Goal: Task Accomplishment & Management: Manage account settings

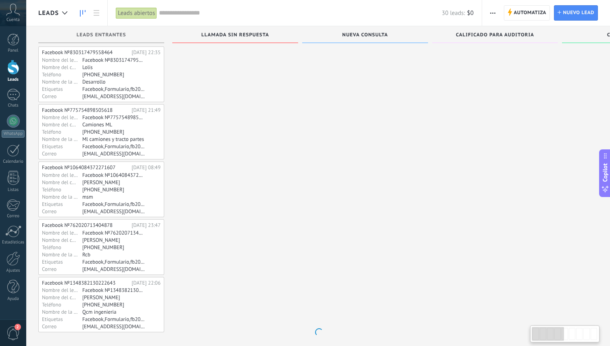
scroll to position [416, 0]
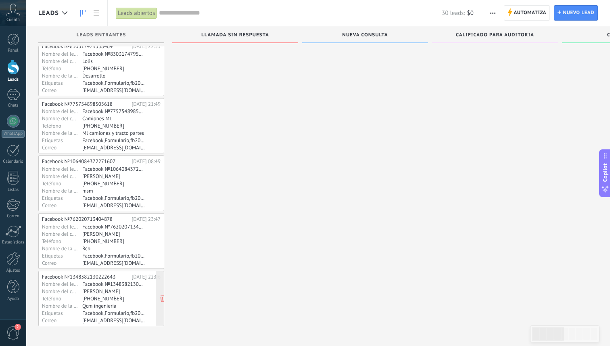
click at [116, 281] on div "Facebook №1348382130222643" at bounding box center [113, 283] width 63 height 6
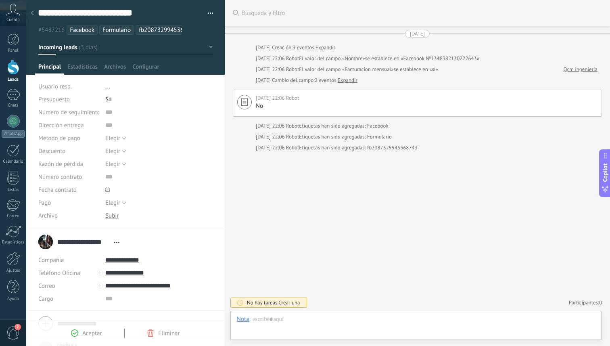
scroll to position [12, 0]
click at [263, 321] on div at bounding box center [416, 327] width 358 height 24
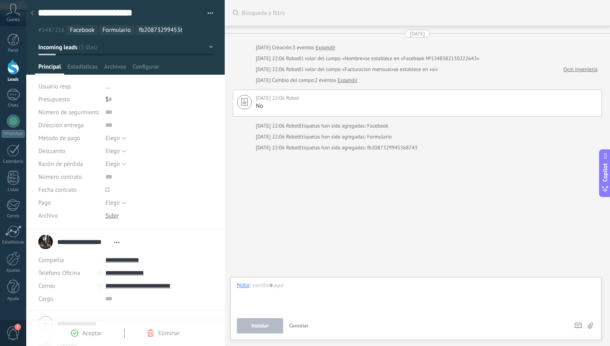
click at [12, 64] on div at bounding box center [13, 67] width 12 height 15
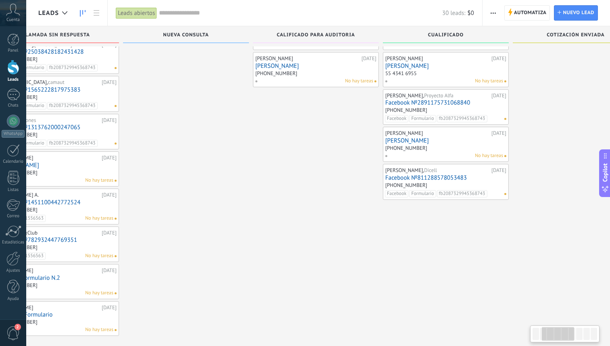
scroll to position [43, 0]
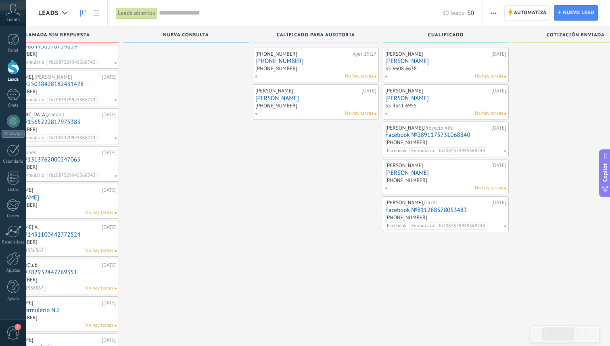
click at [423, 130] on div "[PERSON_NAME], Proyecto Alfa [DATE] Facebook №2891175731068840 [PHONE_NUMBER] F…" at bounding box center [445, 139] width 121 height 31
click at [422, 132] on link "Facebook №2891175731068840" at bounding box center [445, 134] width 121 height 7
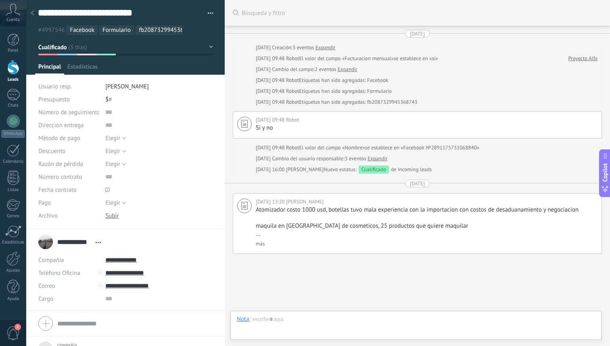
scroll to position [48, 0]
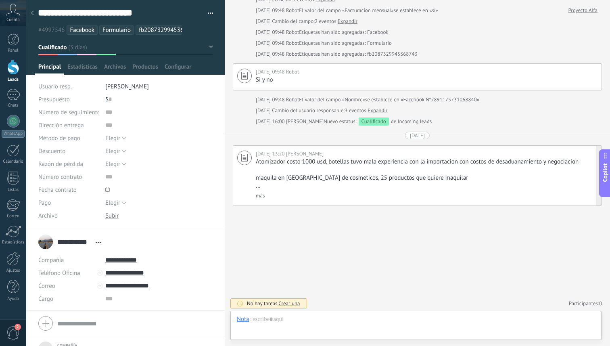
click at [261, 196] on link "más" at bounding box center [260, 195] width 9 height 7
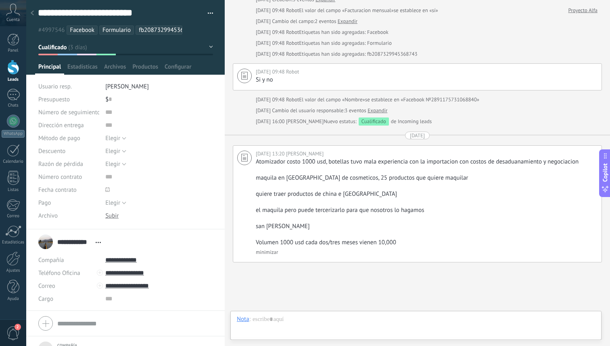
scroll to position [53, 0]
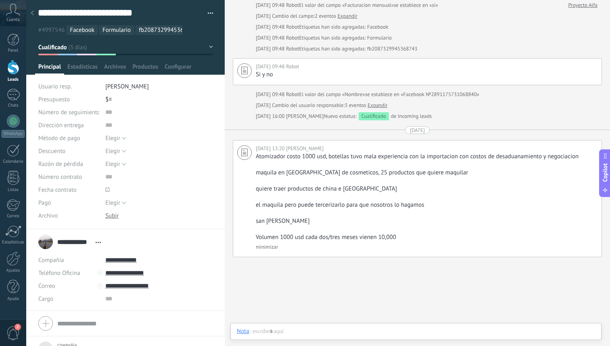
click at [9, 75] on link "Leads" at bounding box center [13, 71] width 26 height 23
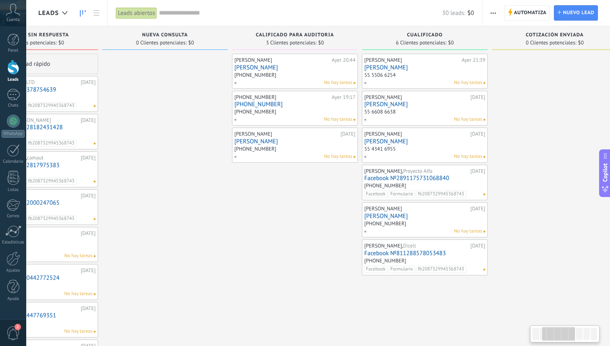
scroll to position [0, 201]
click at [461, 258] on div "[PHONE_NUMBER]" at bounding box center [423, 261] width 121 height 7
click at [434, 250] on link "Facebook №811288578053483" at bounding box center [423, 253] width 121 height 7
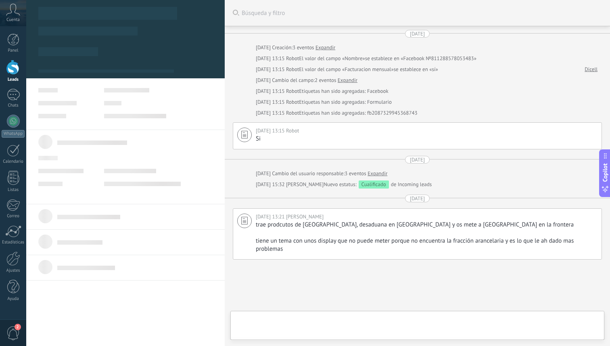
type textarea "**********"
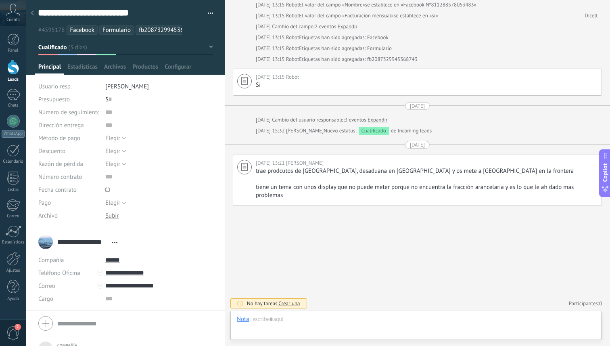
click at [11, 72] on div at bounding box center [13, 67] width 12 height 15
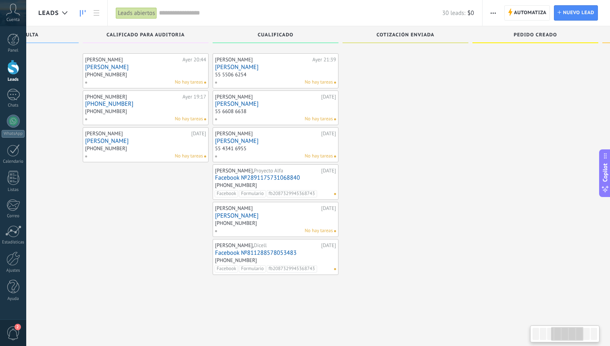
scroll to position [0, 351]
click at [493, 15] on span "button" at bounding box center [492, 12] width 5 height 15
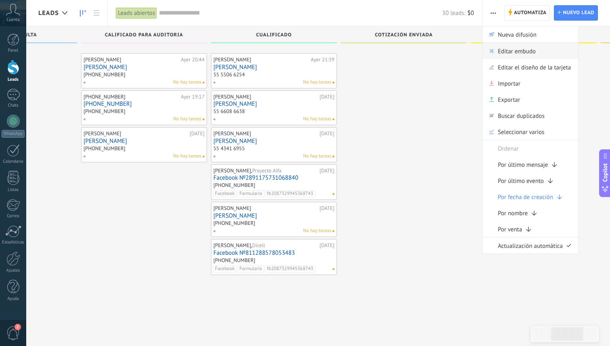
click at [521, 53] on span "Editar embudo" at bounding box center [517, 51] width 38 height 16
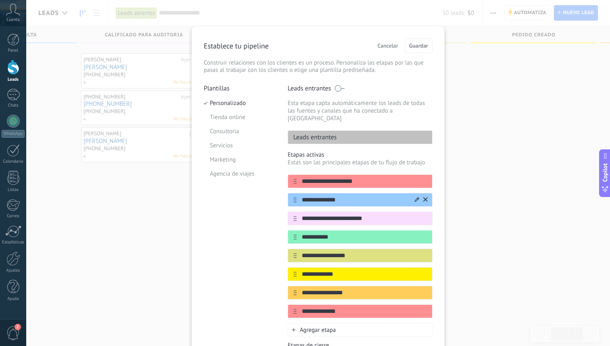
scroll to position [86, 0]
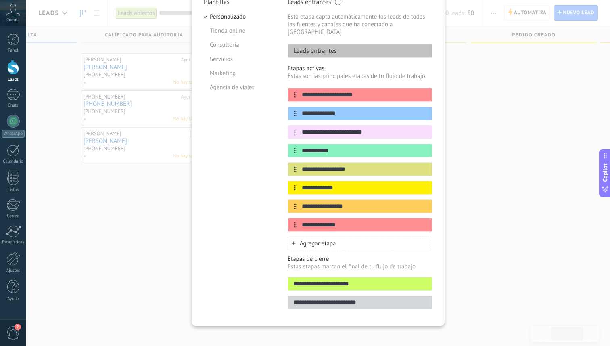
click at [319, 240] on span "Agregar etapa" at bounding box center [318, 244] width 36 height 8
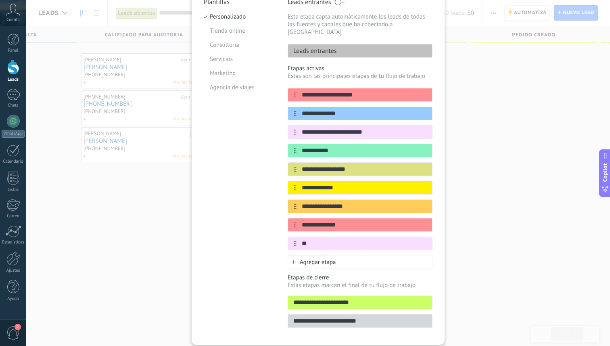
type input "*"
type input "**********"
click at [352, 256] on div "Agregar etapa" at bounding box center [360, 262] width 145 height 14
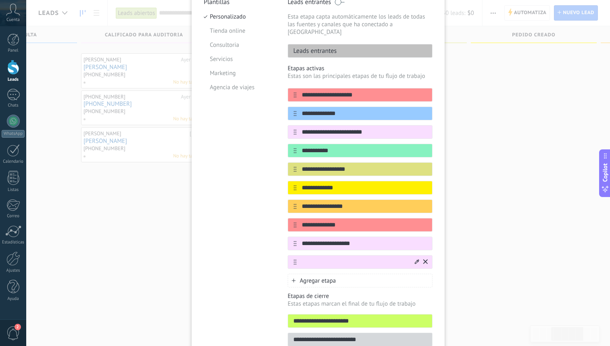
click at [424, 259] on icon at bounding box center [425, 261] width 4 height 5
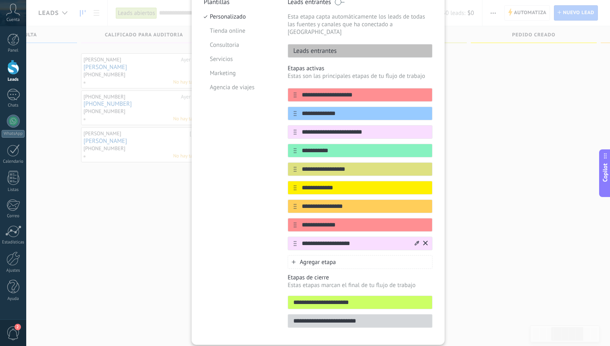
click at [415, 240] on icon at bounding box center [417, 242] width 4 height 4
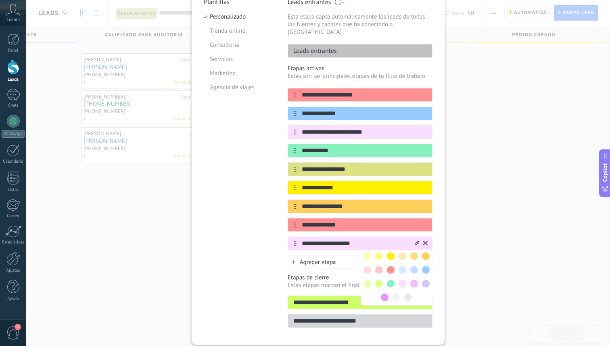
click at [367, 252] on span at bounding box center [367, 256] width 8 height 8
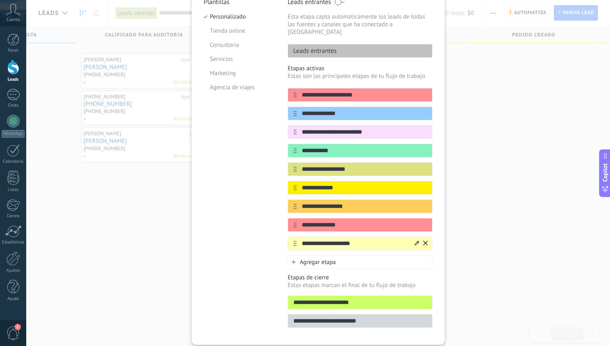
click at [154, 189] on div "**********" at bounding box center [317, 173] width 583 height 346
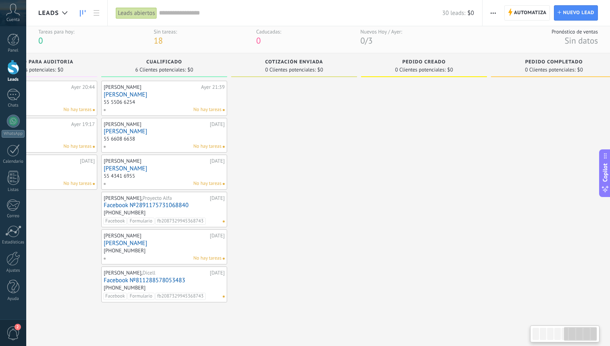
scroll to position [0, 609]
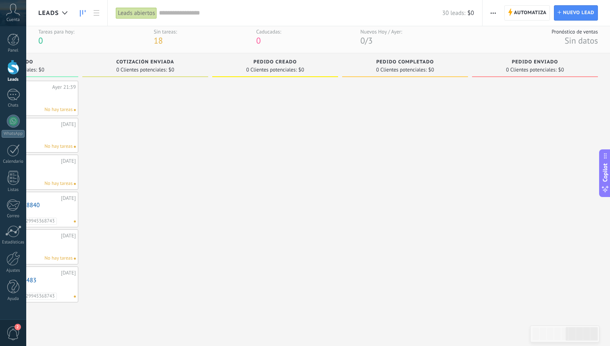
click at [497, 10] on button "button" at bounding box center [493, 12] width 12 height 15
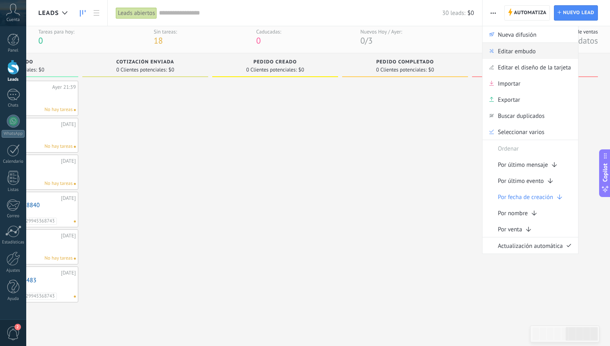
click at [510, 55] on span "Editar embudo" at bounding box center [517, 51] width 38 height 16
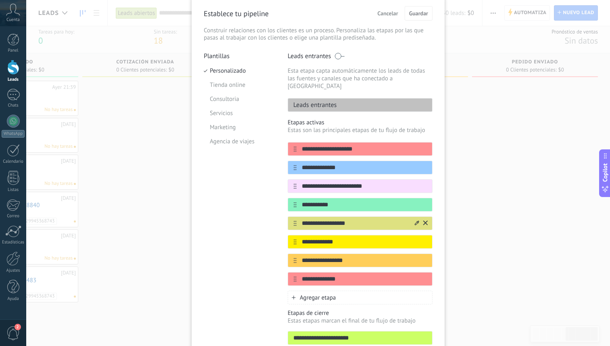
scroll to position [34, 0]
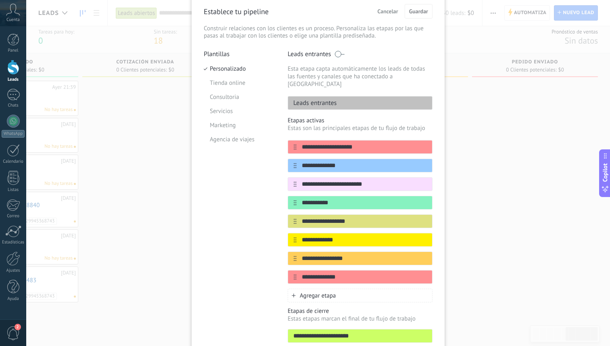
click at [314, 292] on span "Agregar etapa" at bounding box center [318, 296] width 36 height 8
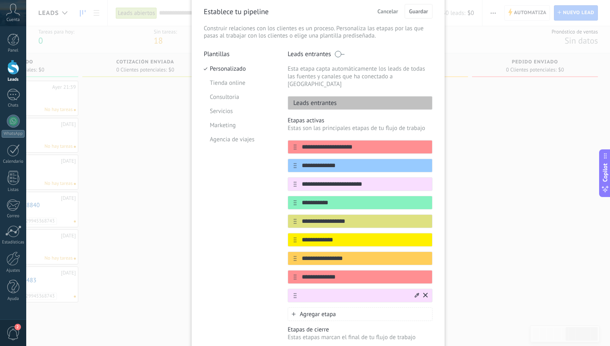
type input "*"
type input "**********"
click at [416, 292] on icon at bounding box center [417, 294] width 4 height 4
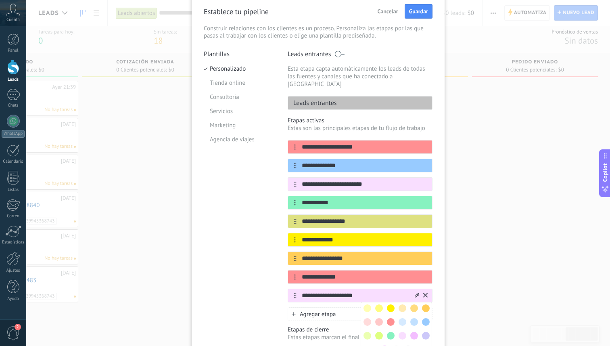
click at [367, 304] on span at bounding box center [367, 308] width 8 height 8
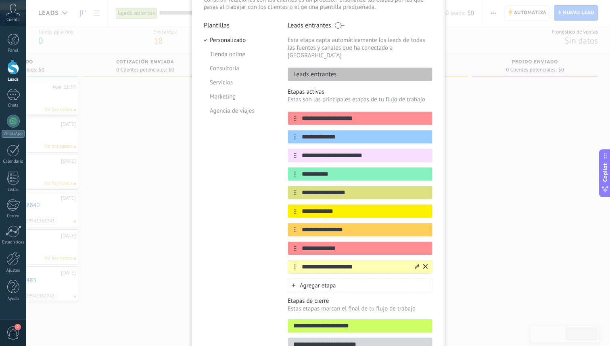
scroll to position [0, 0]
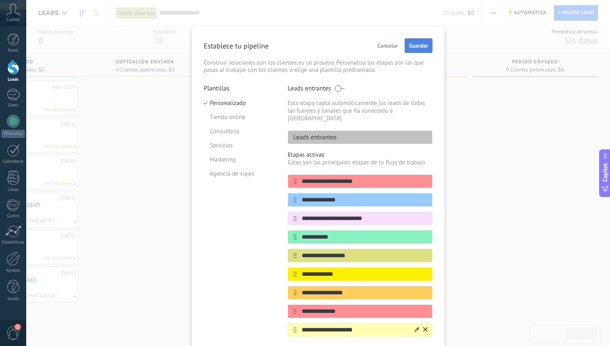
click at [419, 47] on span "Guardar" at bounding box center [418, 46] width 19 height 6
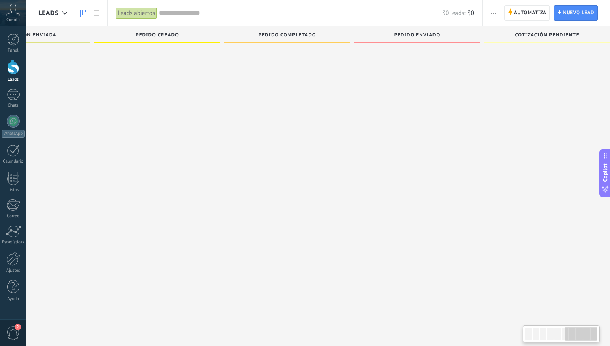
scroll to position [0, 739]
drag, startPoint x: 520, startPoint y: 34, endPoint x: 454, endPoint y: 35, distance: 65.7
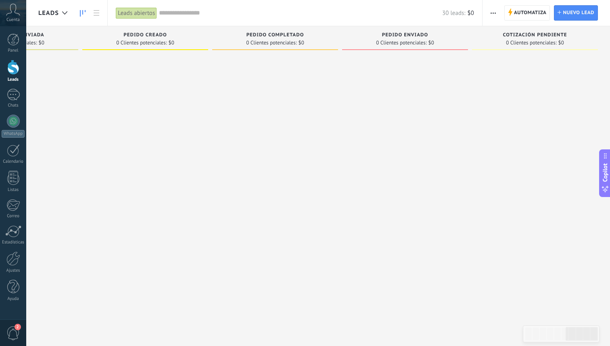
click at [494, 13] on icon "button" at bounding box center [492, 13] width 5 height 1
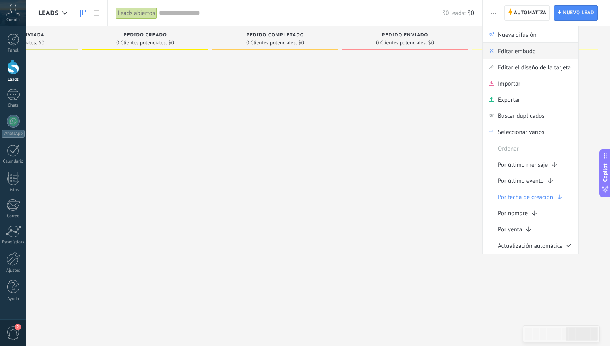
click at [526, 52] on span "Editar embudo" at bounding box center [517, 51] width 38 height 16
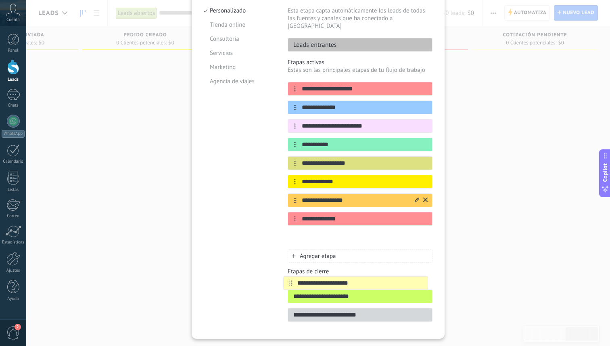
scroll to position [96, 0]
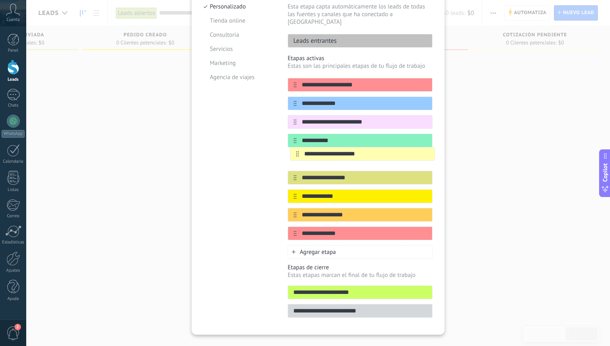
drag, startPoint x: 294, startPoint y: 324, endPoint x: 298, endPoint y: 152, distance: 171.8
click at [298, 152] on div "**********" at bounding box center [360, 159] width 145 height 162
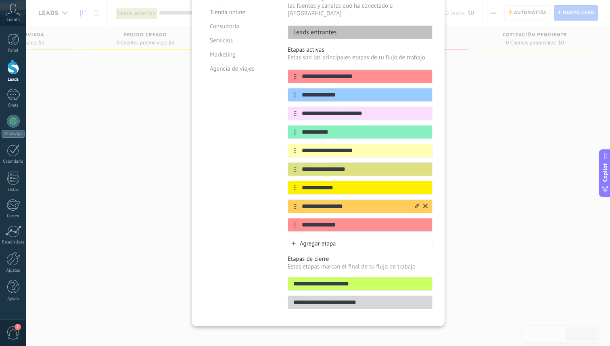
scroll to position [0, 0]
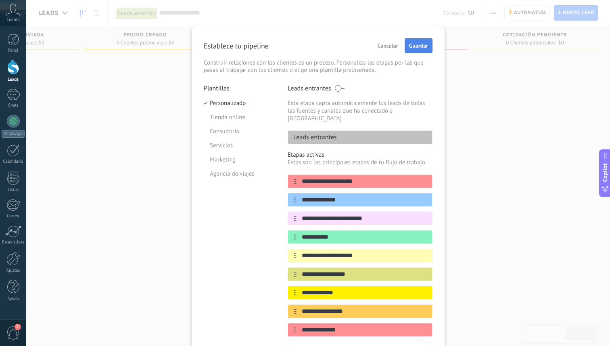
click at [420, 50] on button "Guardar" at bounding box center [418, 45] width 28 height 15
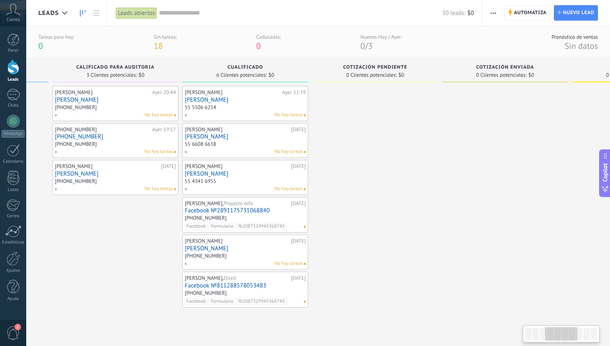
scroll to position [0, 397]
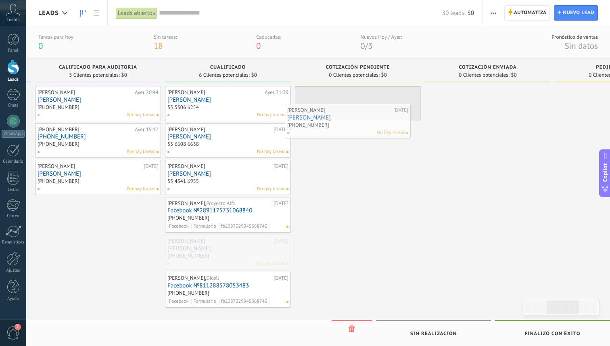
drag, startPoint x: 235, startPoint y: 254, endPoint x: 367, endPoint y: 112, distance: 194.3
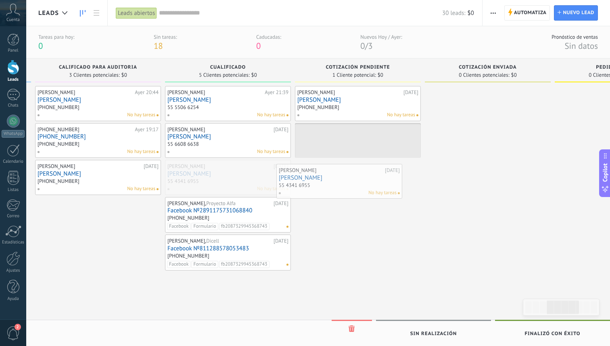
drag, startPoint x: 220, startPoint y: 182, endPoint x: 367, endPoint y: 161, distance: 148.3
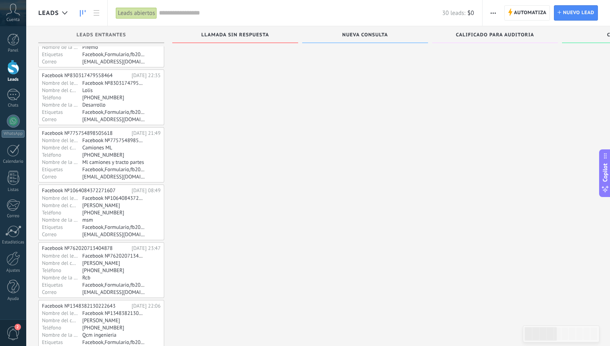
scroll to position [416, 0]
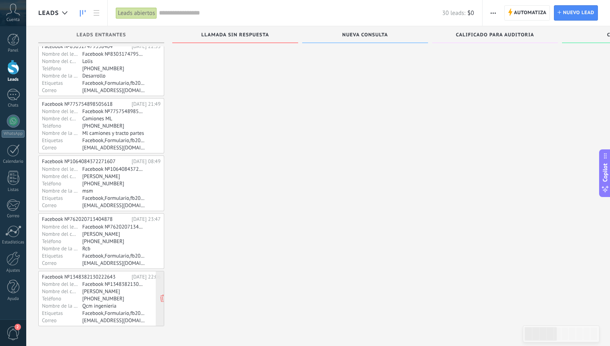
click at [110, 292] on div "[PERSON_NAME]" at bounding box center [113, 291] width 63 height 6
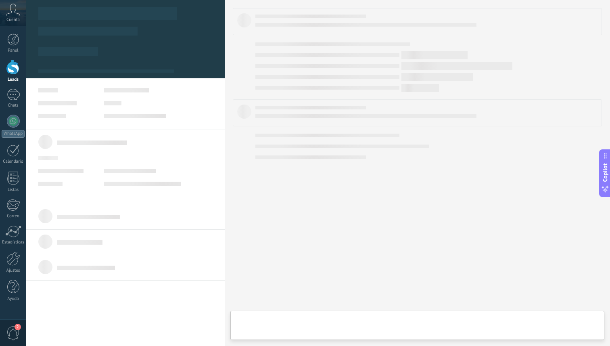
type textarea "**********"
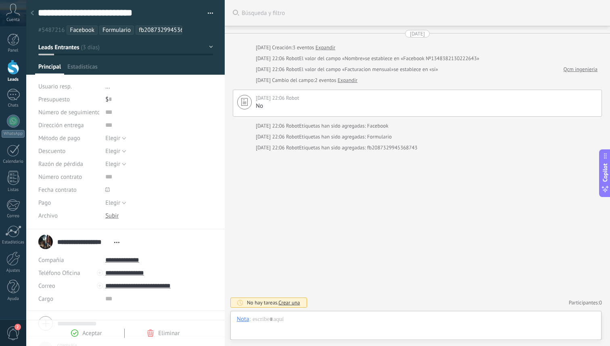
scroll to position [12, 0]
click at [274, 320] on div at bounding box center [416, 327] width 358 height 24
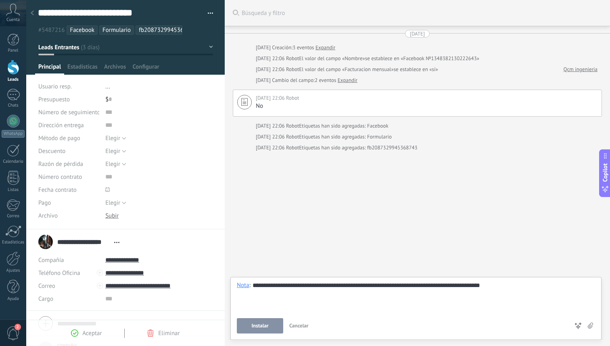
click at [251, 327] on span "Instalar" at bounding box center [259, 326] width 17 height 6
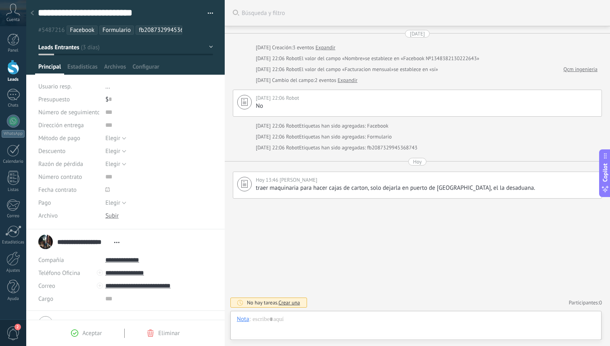
click at [11, 69] on div at bounding box center [13, 67] width 12 height 15
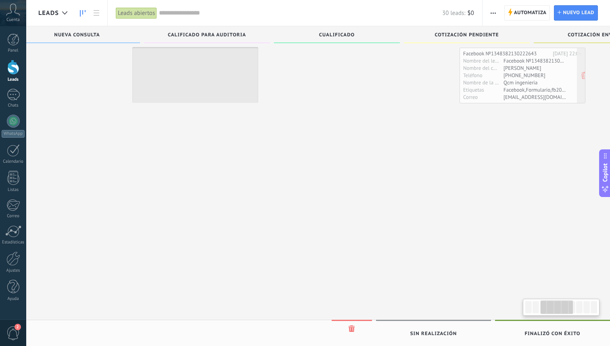
scroll to position [0, 308]
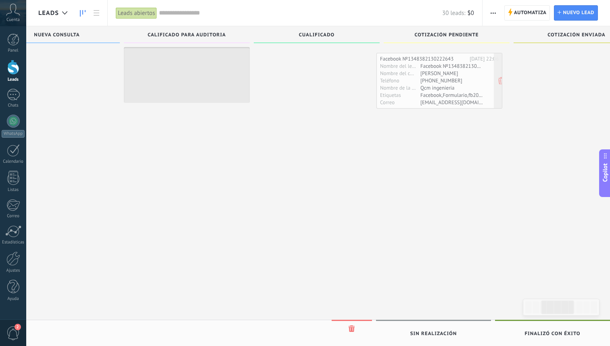
drag, startPoint x: 94, startPoint y: 293, endPoint x: 432, endPoint y: 76, distance: 402.1
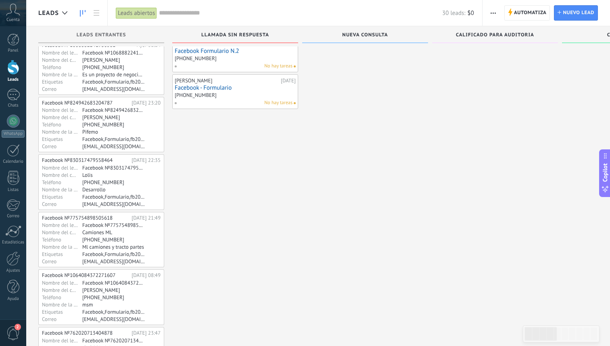
scroll to position [358, 0]
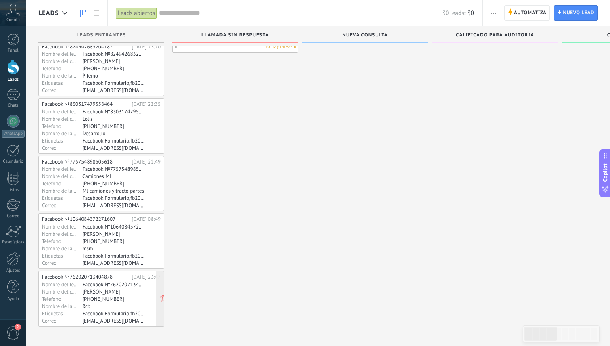
click at [131, 302] on div "Rcb" at bounding box center [113, 305] width 63 height 6
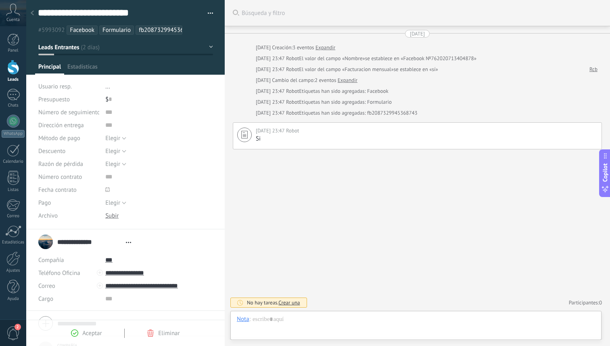
scroll to position [12, 0]
click at [209, 47] on button "Leads Entrantes" at bounding box center [125, 47] width 175 height 15
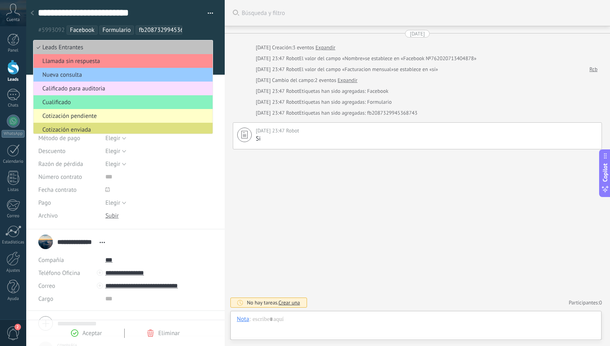
click at [61, 116] on span "Cotización pendiente" at bounding box center [121, 116] width 177 height 8
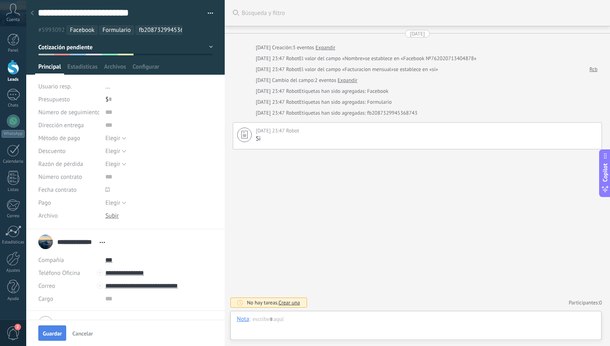
click at [54, 338] on button "Guardar" at bounding box center [52, 332] width 28 height 15
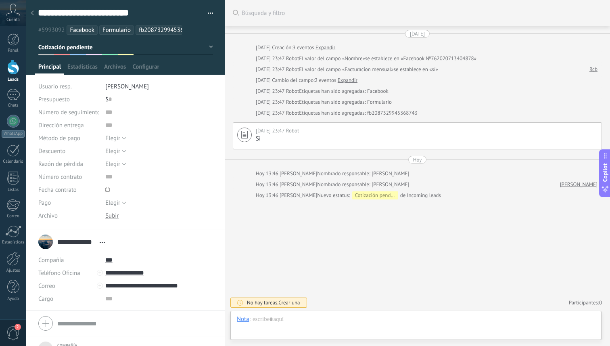
click at [11, 67] on div at bounding box center [13, 67] width 12 height 15
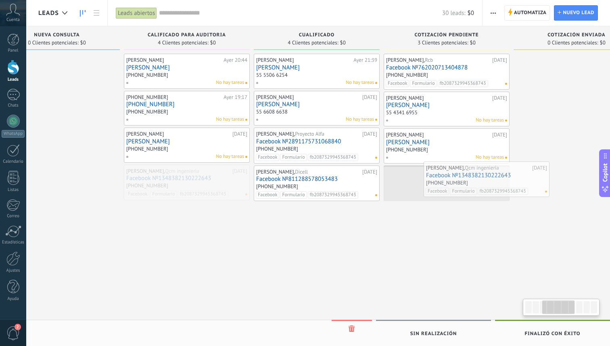
scroll to position [0, 313]
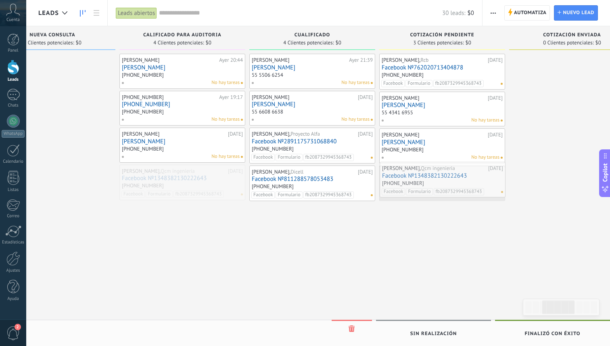
drag, startPoint x: 177, startPoint y: 172, endPoint x: 406, endPoint y: 170, distance: 228.6
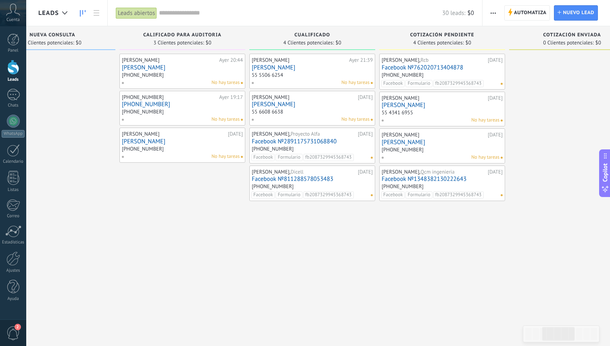
click at [481, 181] on link "Facebook №1348382130222643" at bounding box center [441, 178] width 121 height 7
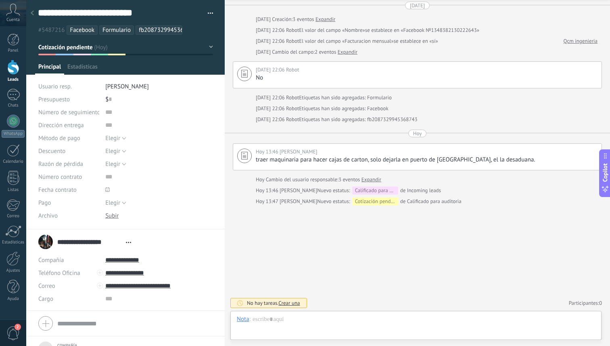
scroll to position [12, 0]
click at [14, 66] on div at bounding box center [13, 67] width 12 height 15
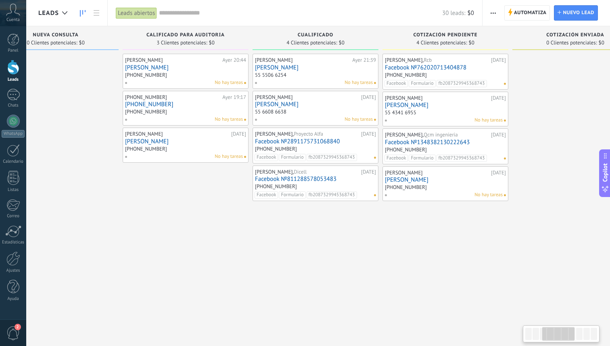
scroll to position [0, 313]
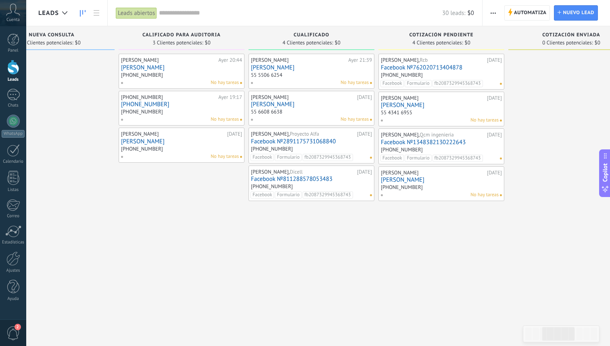
click at [432, 65] on link "Facebook №762020713404878" at bounding box center [441, 67] width 121 height 7
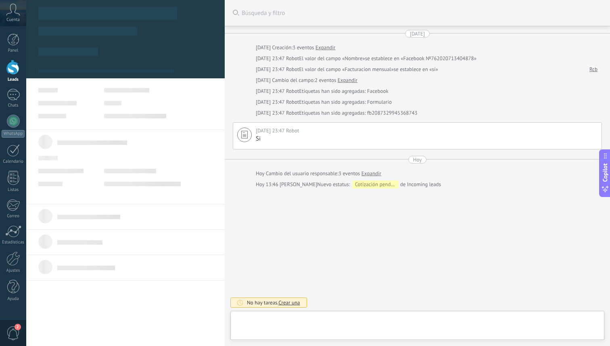
type textarea "**********"
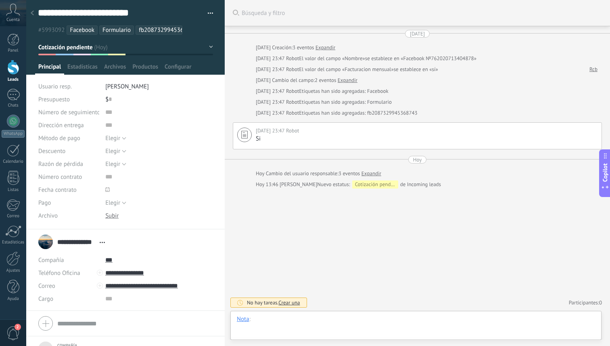
click at [263, 318] on div at bounding box center [416, 327] width 358 height 24
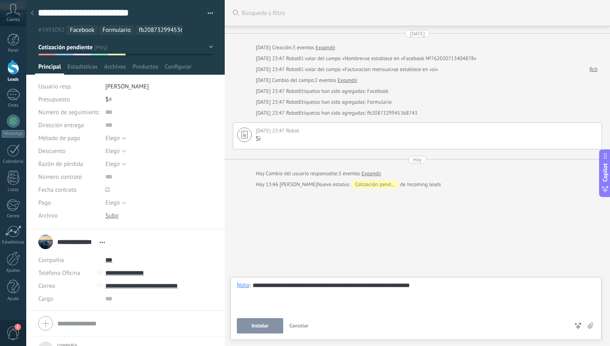
click at [360, 284] on div "**********" at bounding box center [416, 296] width 358 height 31
click at [433, 284] on div "**********" at bounding box center [416, 296] width 358 height 31
click at [443, 287] on div "**********" at bounding box center [416, 296] width 358 height 31
click at [465, 288] on div "**********" at bounding box center [416, 296] width 358 height 31
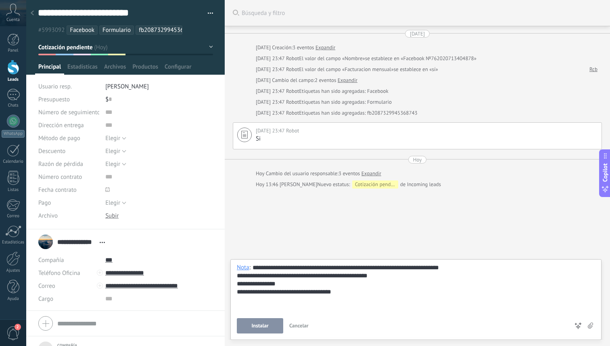
click at [260, 326] on span "Instalar" at bounding box center [259, 326] width 17 height 6
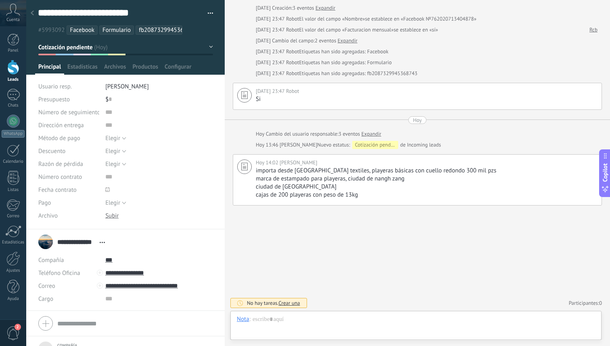
click at [11, 67] on div at bounding box center [13, 67] width 12 height 15
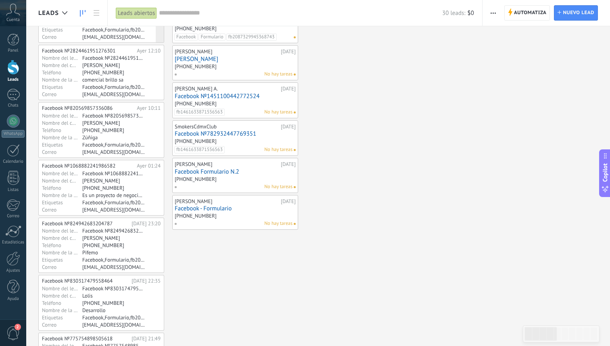
scroll to position [301, 0]
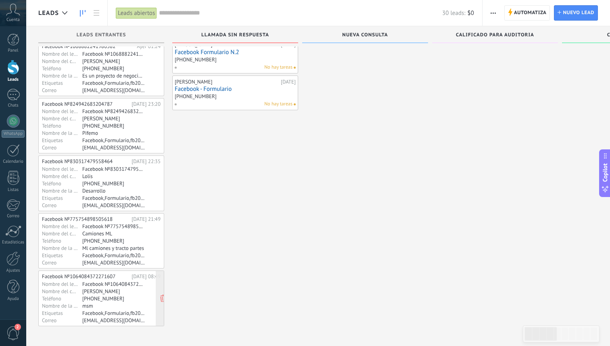
click at [75, 294] on div "Facebook №1064084372271607 [DATE] 08:49 Nombre del lead Facebook №1064084372271…" at bounding box center [101, 298] width 119 height 50
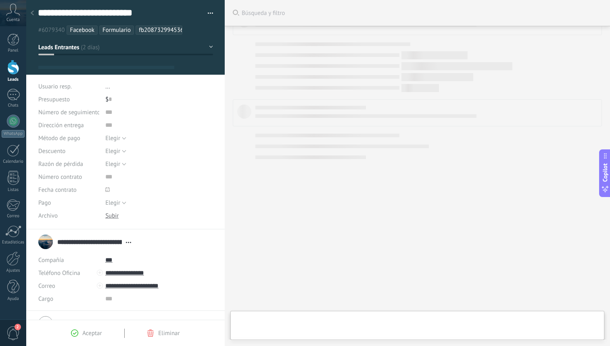
scroll to position [12, 0]
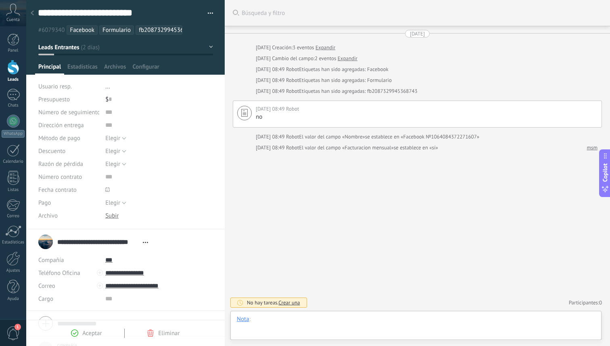
click at [317, 324] on div at bounding box center [416, 327] width 358 height 24
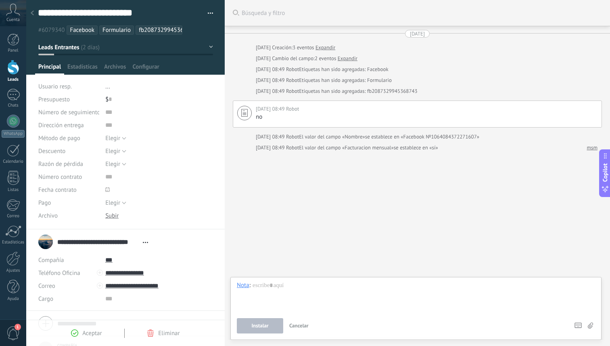
click at [19, 66] on div at bounding box center [13, 67] width 12 height 15
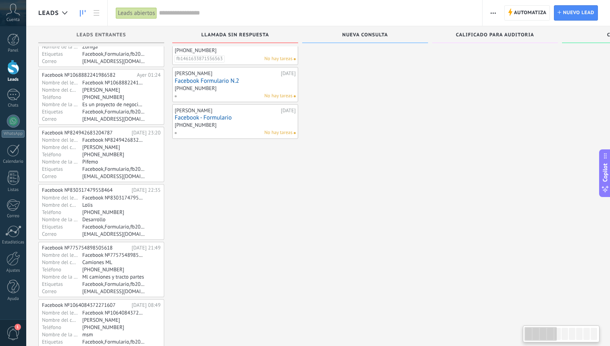
scroll to position [301, 0]
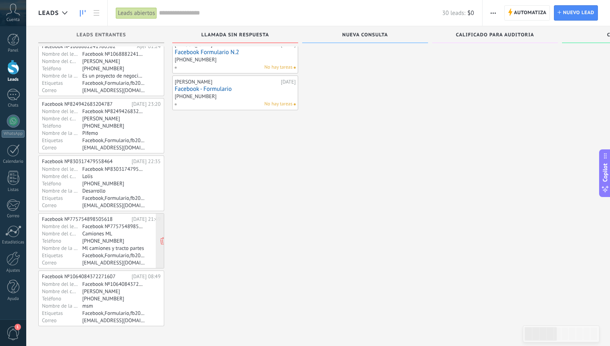
click at [93, 240] on div "[PHONE_NUMBER]" at bounding box center [113, 240] width 63 height 6
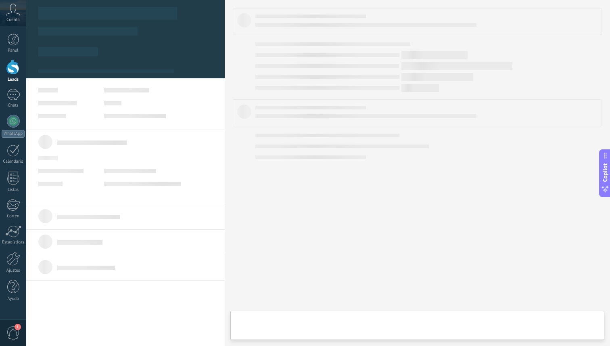
scroll to position [12, 0]
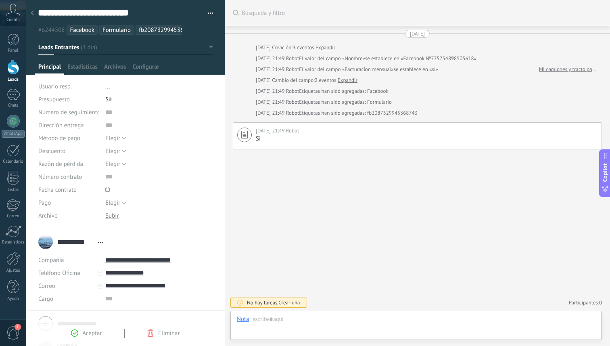
click at [15, 65] on div at bounding box center [13, 67] width 12 height 15
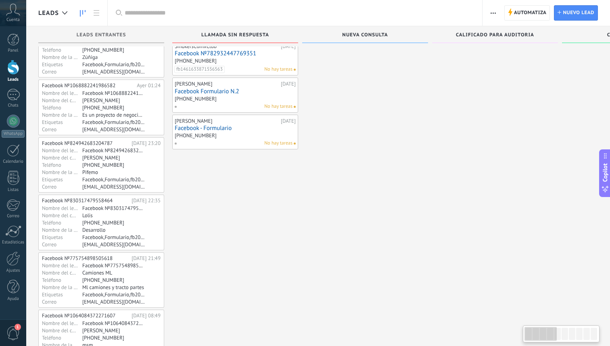
scroll to position [301, 0]
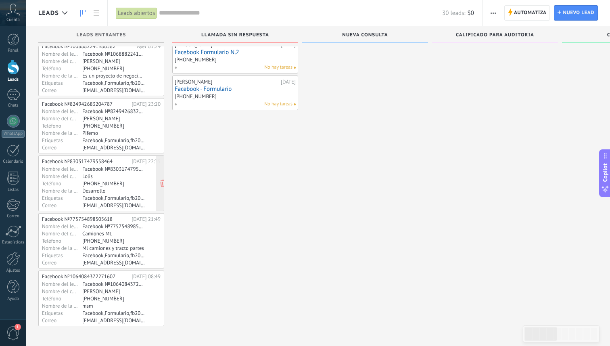
click at [108, 176] on div "Lolis" at bounding box center [113, 176] width 63 height 6
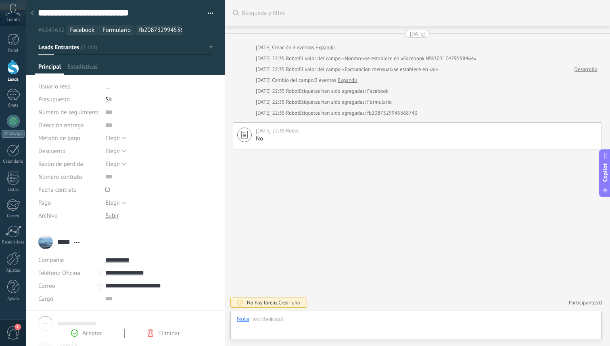
scroll to position [12, 0]
click at [14, 67] on div at bounding box center [13, 67] width 12 height 15
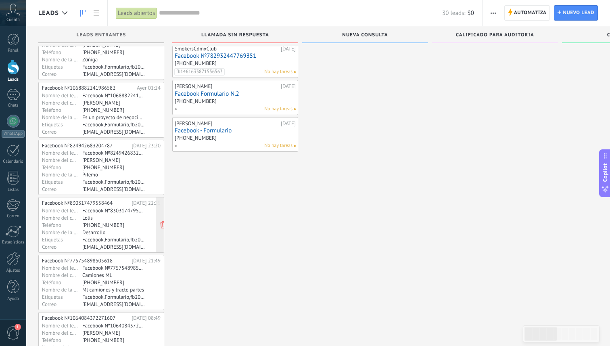
scroll to position [254, 0]
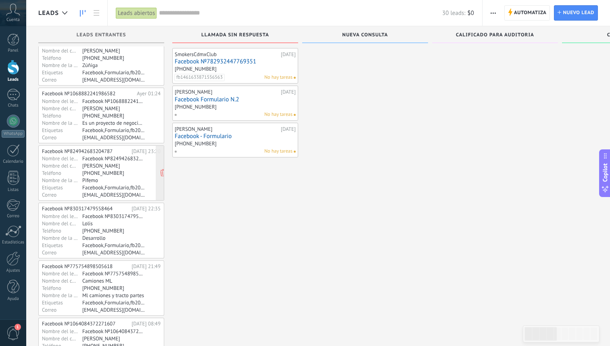
click at [135, 173] on div "[PHONE_NUMBER]" at bounding box center [113, 172] width 63 height 6
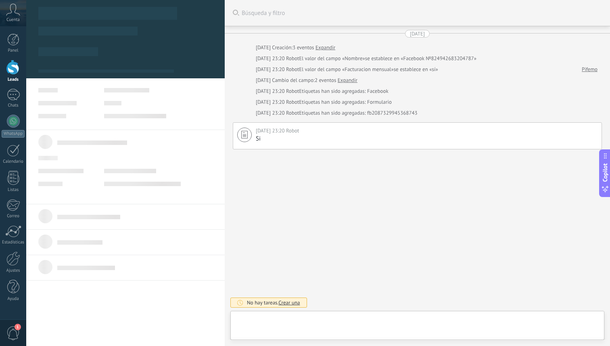
scroll to position [12, 0]
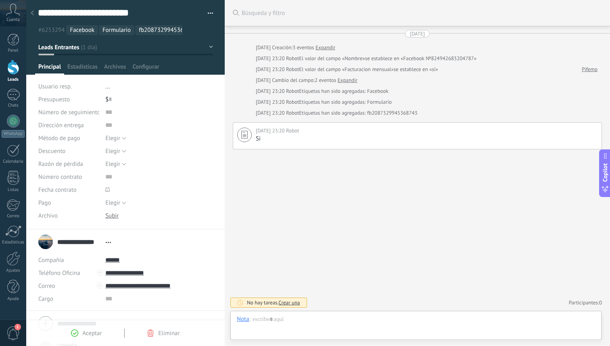
click at [15, 65] on div at bounding box center [13, 67] width 12 height 15
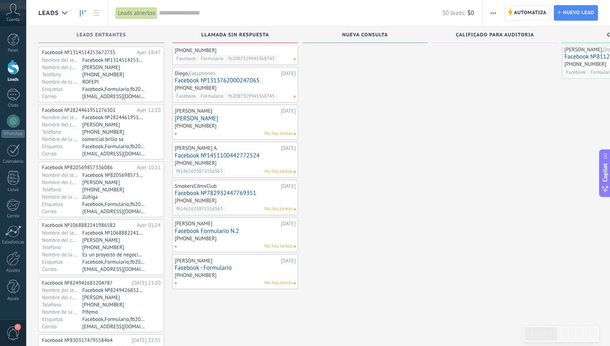
scroll to position [129, 0]
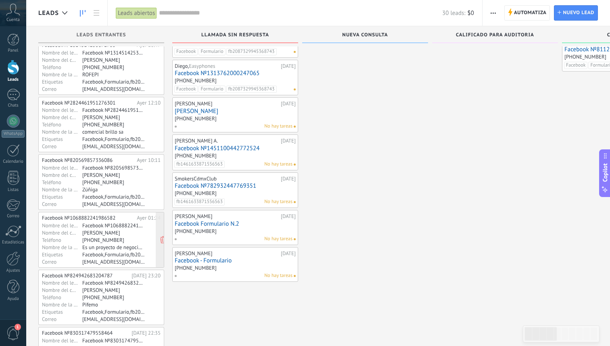
click at [101, 247] on div "Es un proyecto de negocio que iniciaría ..." at bounding box center [113, 247] width 63 height 6
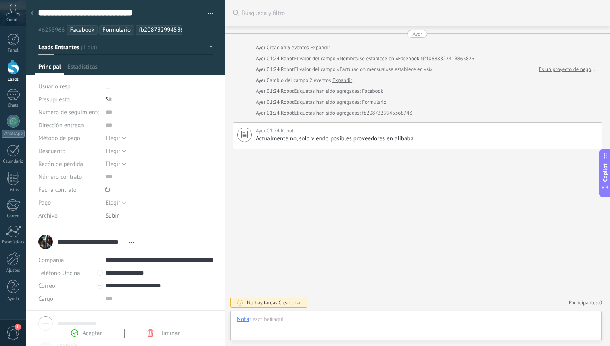
scroll to position [12, 0]
click at [173, 260] on input "**********" at bounding box center [158, 259] width 107 height 13
click at [139, 272] on link "Abrir detalle" at bounding box center [137, 274] width 32 height 8
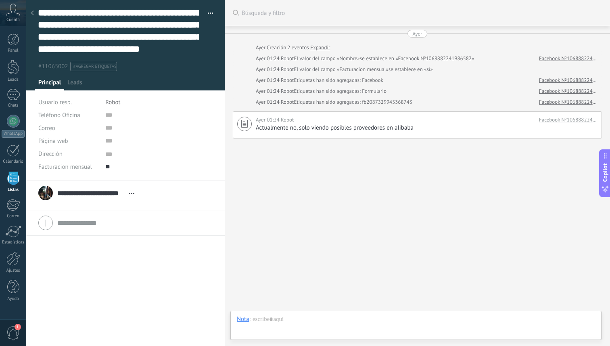
scroll to position [8, 0]
click at [32, 14] on use at bounding box center [32, 12] width 3 height 5
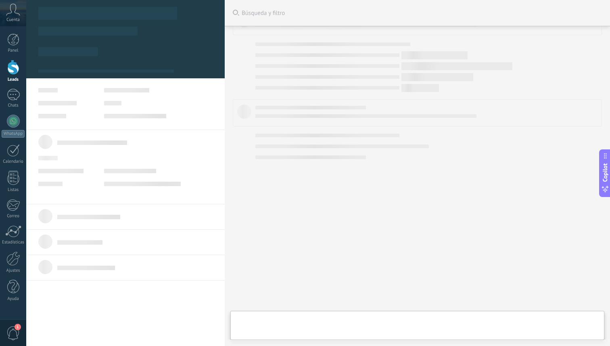
click at [16, 66] on div at bounding box center [13, 67] width 12 height 15
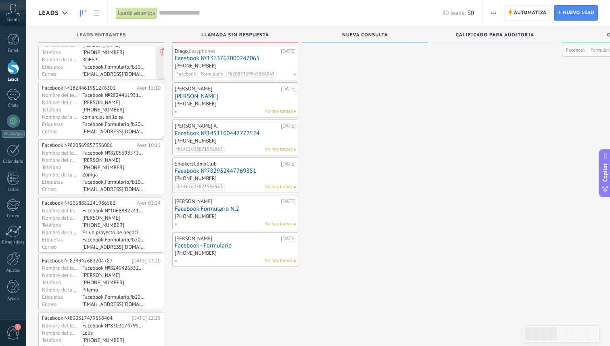
scroll to position [152, 0]
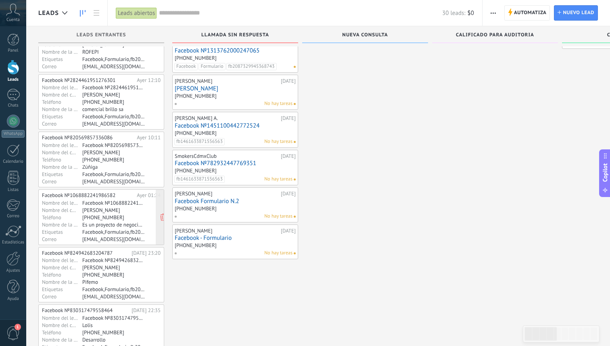
click at [89, 212] on div "[PERSON_NAME]" at bounding box center [113, 209] width 63 height 6
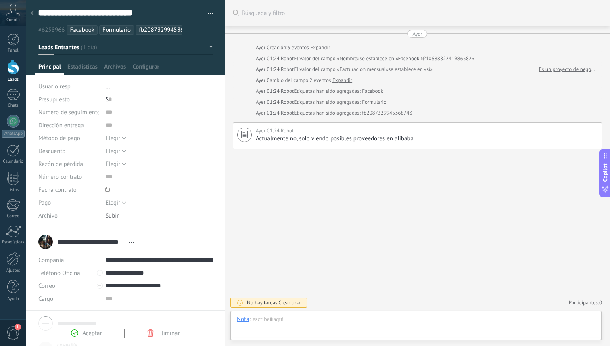
click at [12, 75] on link "Leads" at bounding box center [13, 71] width 26 height 23
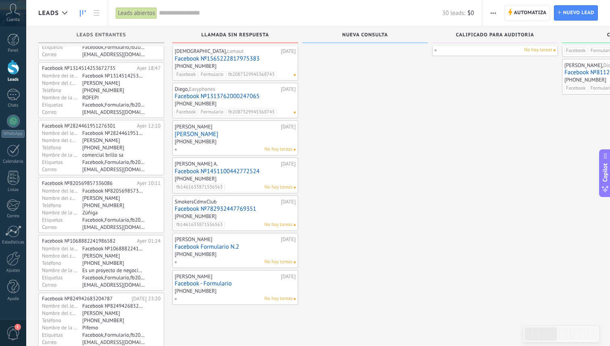
scroll to position [121, 0]
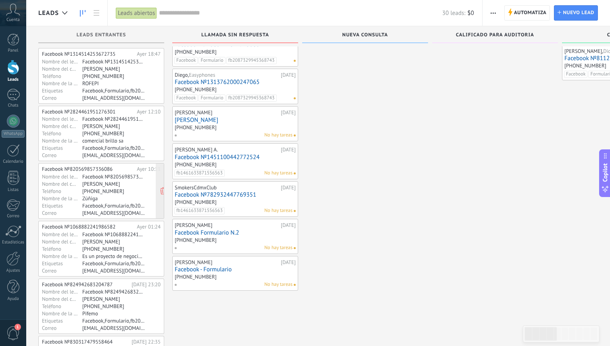
click at [129, 197] on div "Zúñiga" at bounding box center [113, 198] width 63 height 6
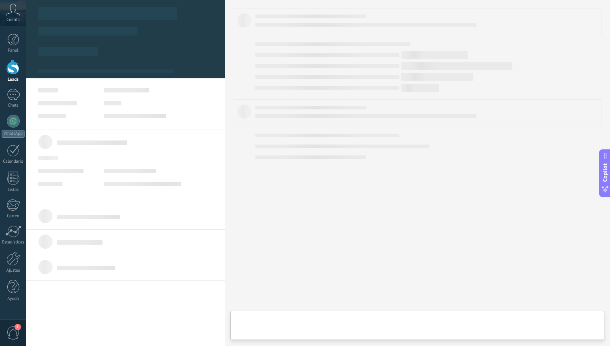
type textarea "**********"
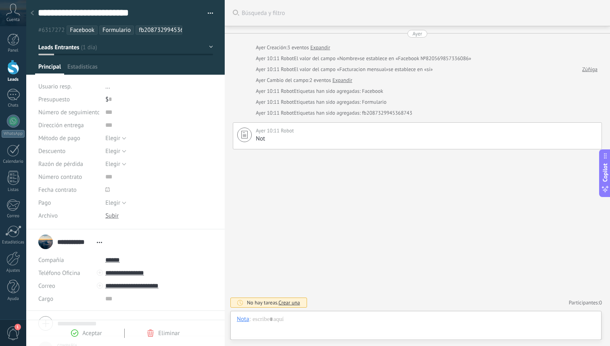
scroll to position [12, 0]
click at [259, 323] on div at bounding box center [416, 327] width 358 height 24
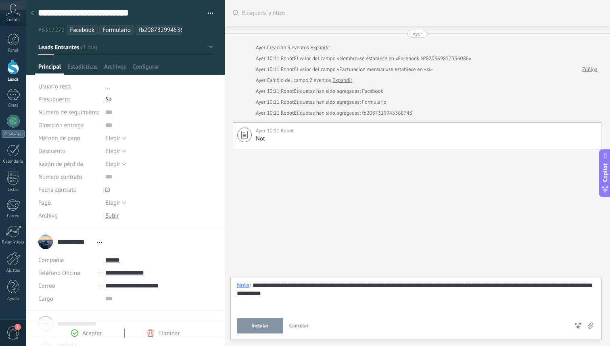
click at [302, 294] on div "**********" at bounding box center [416, 296] width 358 height 31
click at [298, 294] on div "**********" at bounding box center [416, 296] width 358 height 31
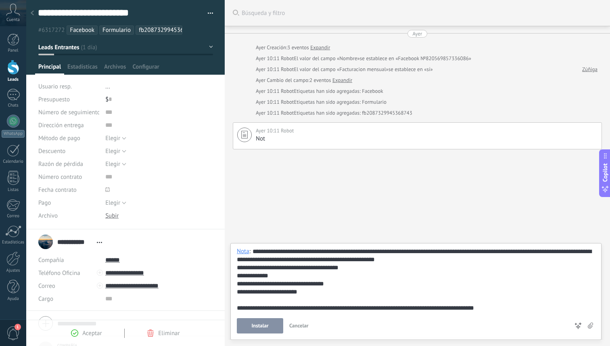
click at [249, 327] on button "Instalar" at bounding box center [260, 325] width 46 height 15
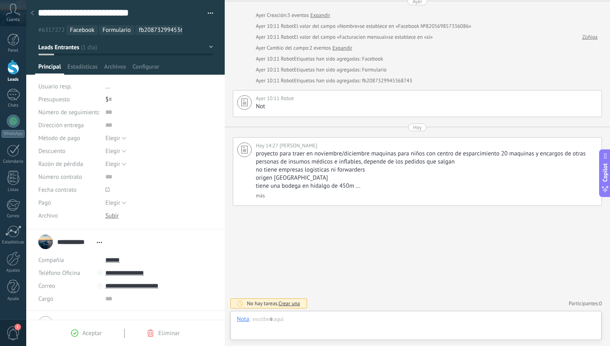
click at [17, 73] on div at bounding box center [13, 67] width 12 height 15
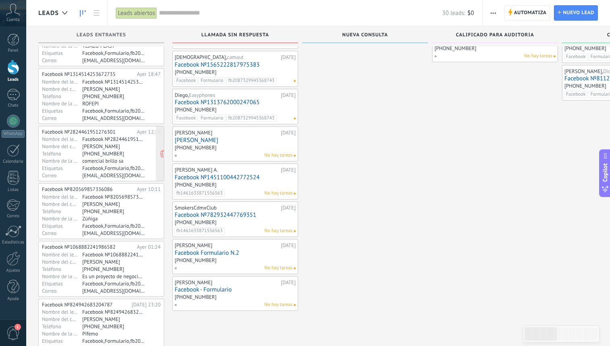
scroll to position [103, 0]
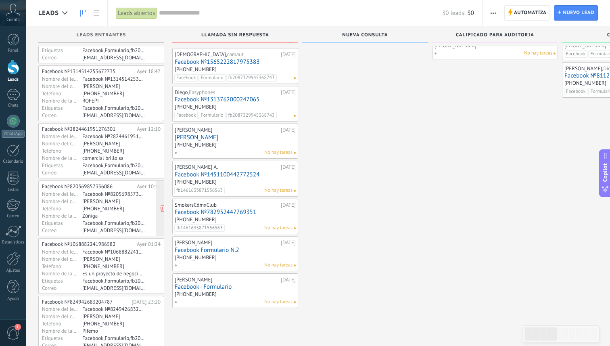
click at [96, 195] on div "Facebook №820569857336086" at bounding box center [113, 193] width 63 height 6
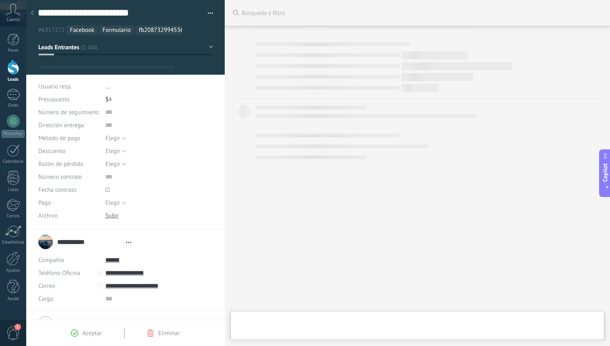
scroll to position [12, 0]
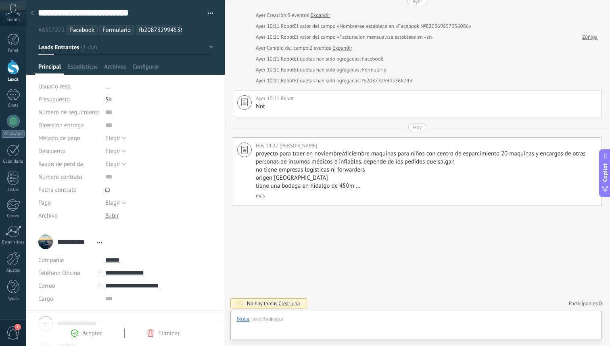
click at [96, 48] on button "Leads Entrantes" at bounding box center [125, 47] width 175 height 15
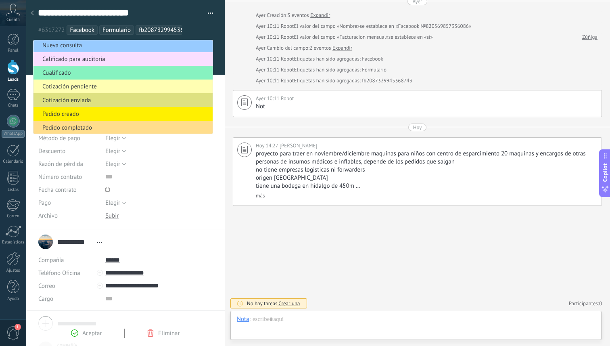
scroll to position [0, 0]
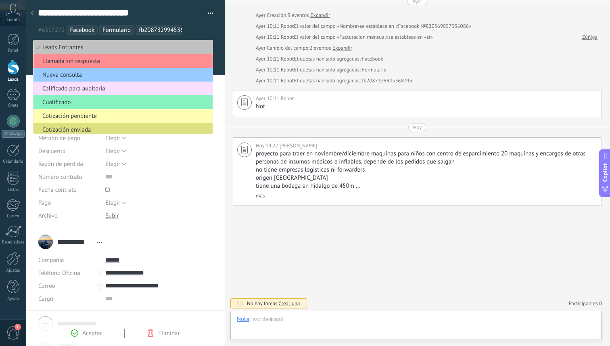
click at [210, 30] on div "**********" at bounding box center [125, 17] width 199 height 35
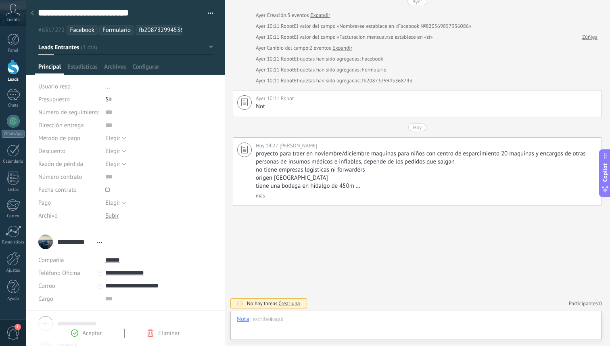
click at [14, 67] on div at bounding box center [13, 67] width 12 height 15
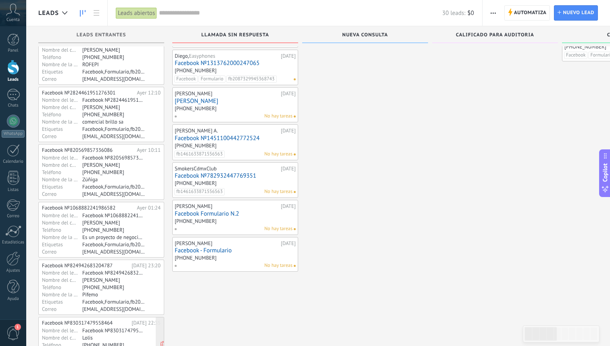
scroll to position [138, 0]
click at [86, 120] on div "comercial brillo sa" at bounding box center [113, 122] width 63 height 6
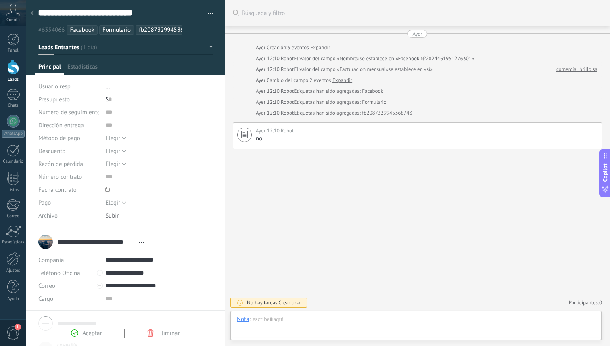
scroll to position [12, 0]
click at [16, 67] on div at bounding box center [13, 67] width 12 height 15
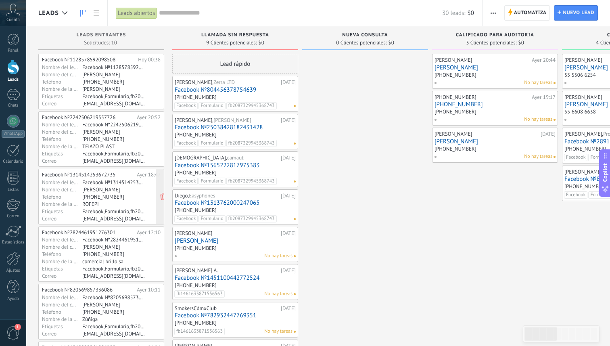
click at [104, 205] on div "ROFEPI" at bounding box center [113, 203] width 63 height 6
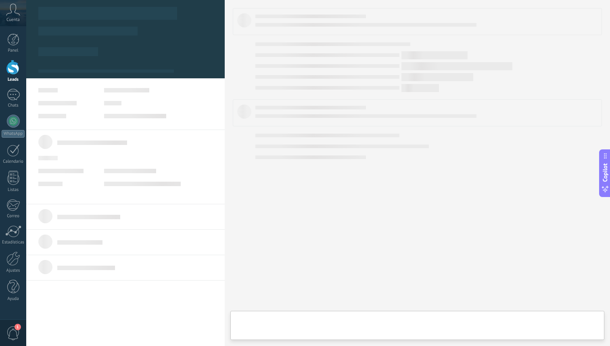
type textarea "**********"
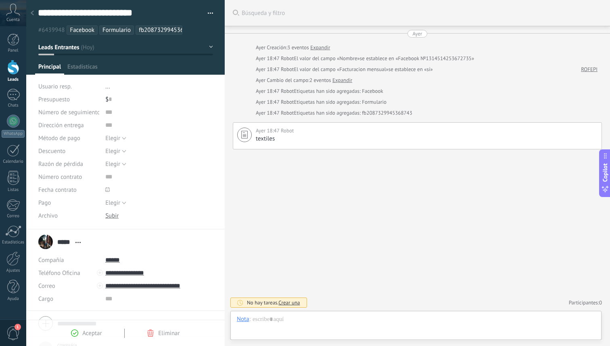
scroll to position [12, 0]
click at [271, 324] on div at bounding box center [416, 327] width 358 height 24
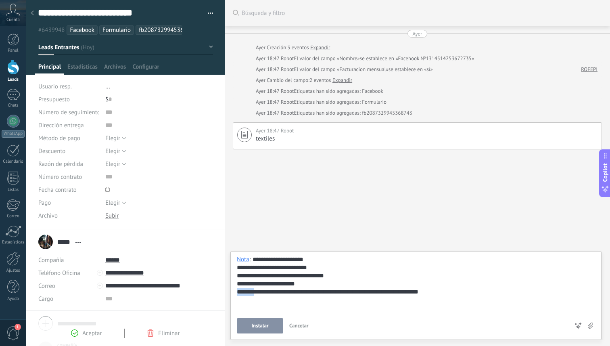
drag, startPoint x: 258, startPoint y: 292, endPoint x: 235, endPoint y: 293, distance: 22.6
click at [235, 293] on div "**********" at bounding box center [415, 295] width 371 height 89
click at [256, 305] on div "**********" at bounding box center [416, 283] width 358 height 56
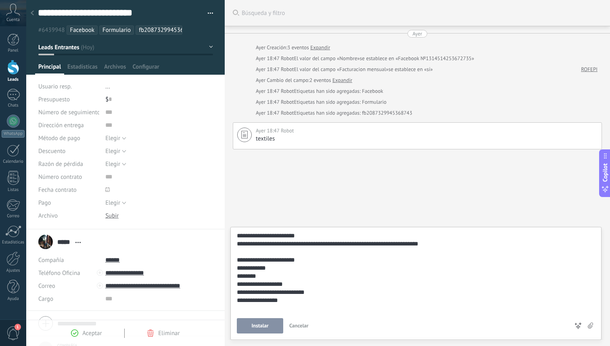
scroll to position [32, 0]
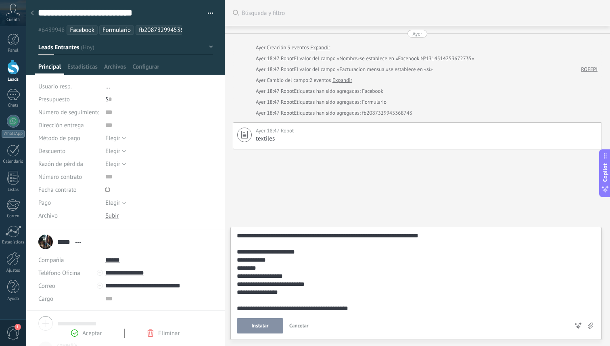
click at [319, 306] on div "**********" at bounding box center [414, 259] width 355 height 121
click at [319, 310] on div "**********" at bounding box center [414, 259] width 355 height 121
click at [360, 310] on div "**********" at bounding box center [414, 259] width 355 height 121
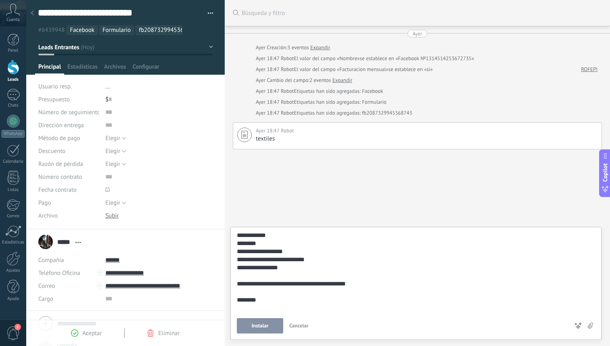
scroll to position [48, 0]
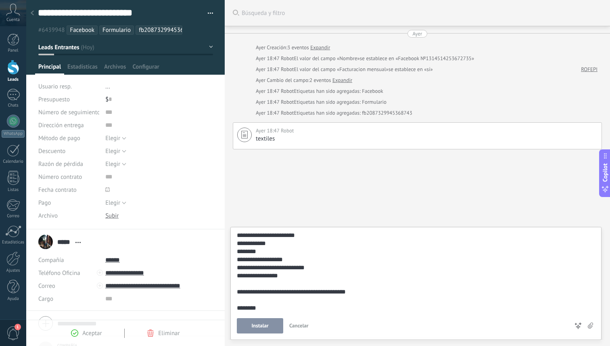
click at [262, 321] on button "Instalar" at bounding box center [260, 325] width 46 height 15
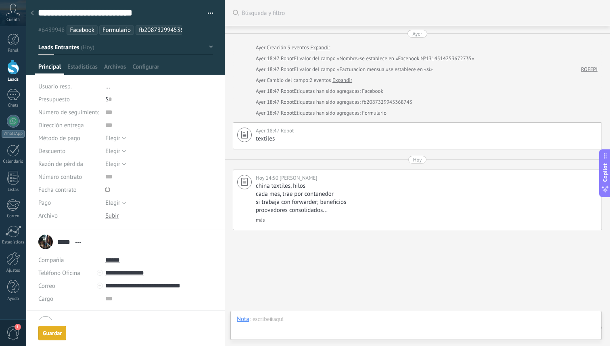
scroll to position [24, 0]
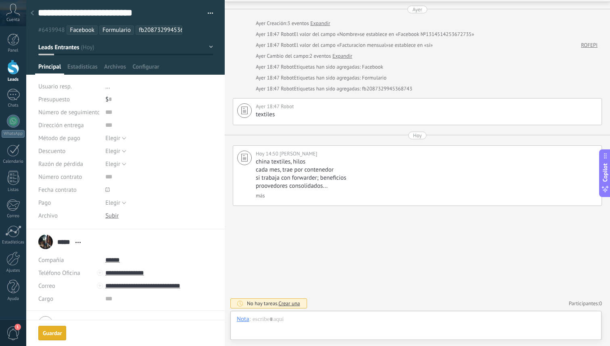
click at [208, 48] on button "Leads Entrantes" at bounding box center [125, 47] width 175 height 15
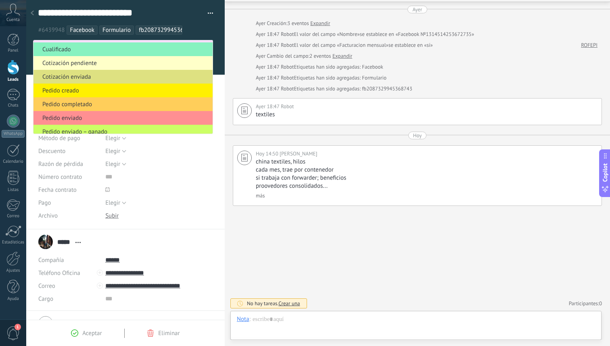
scroll to position [56, 0]
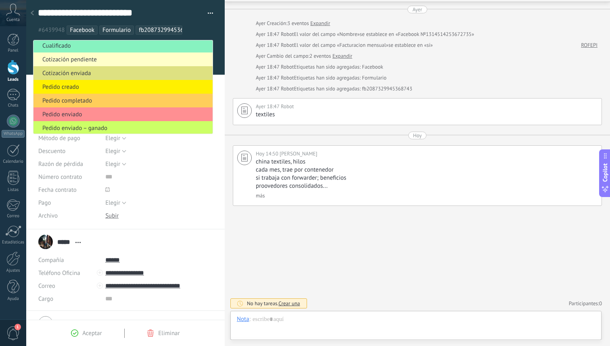
click at [94, 63] on span "Cotización pendiente" at bounding box center [121, 60] width 177 height 8
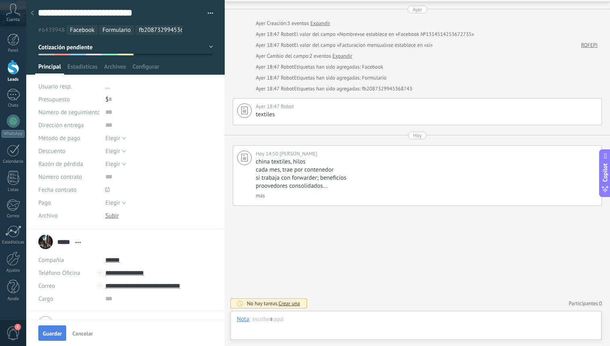
click at [52, 331] on span "Guardar" at bounding box center [52, 333] width 19 height 6
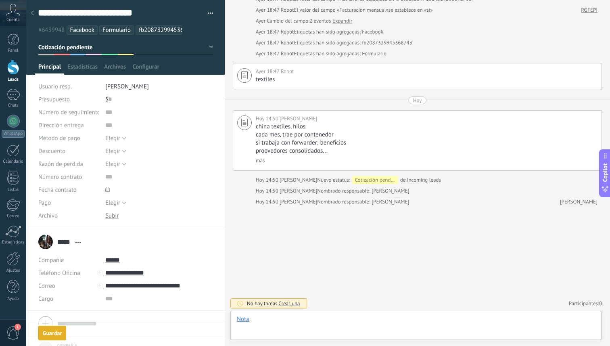
click at [258, 324] on div at bounding box center [416, 327] width 358 height 24
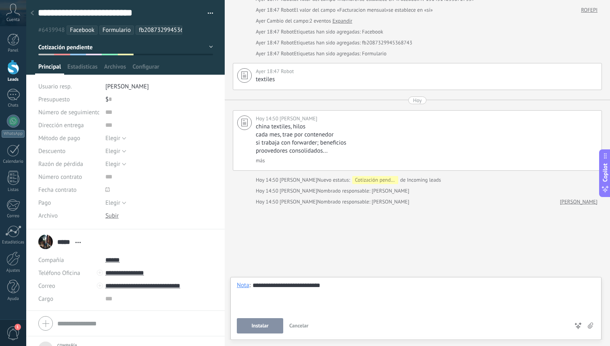
click at [283, 286] on div "**********" at bounding box center [416, 296] width 358 height 31
click at [341, 286] on div "**********" at bounding box center [416, 296] width 358 height 31
click at [260, 326] on span "Instalar" at bounding box center [259, 326] width 17 height 6
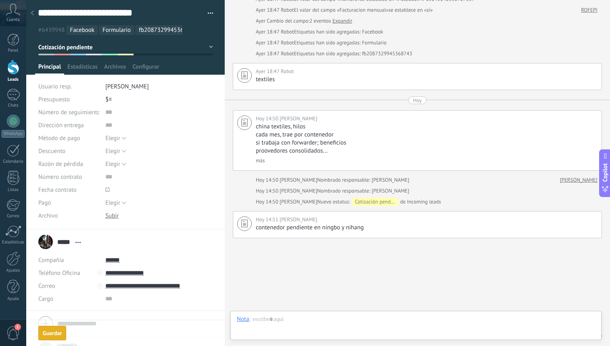
scroll to position [92, 0]
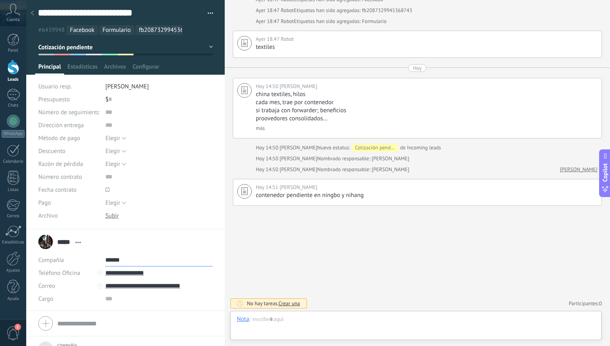
click at [111, 259] on input "******" at bounding box center [158, 259] width 107 height 13
click at [173, 246] on div "***** [PERSON_NAME] ***** [PERSON_NAME] Abrir detalle Copie el nombre Desatar" at bounding box center [125, 241] width 174 height 20
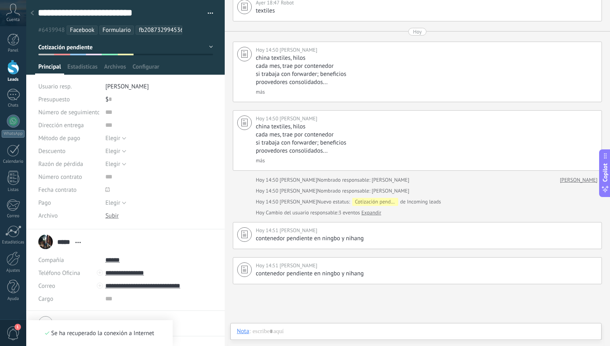
scroll to position [127, 0]
click at [258, 160] on link "más" at bounding box center [260, 161] width 9 height 7
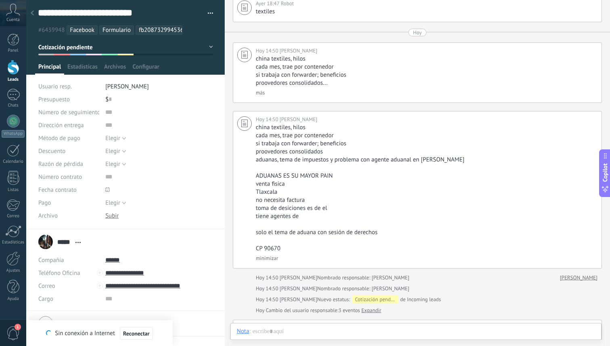
click at [13, 66] on div at bounding box center [13, 67] width 12 height 15
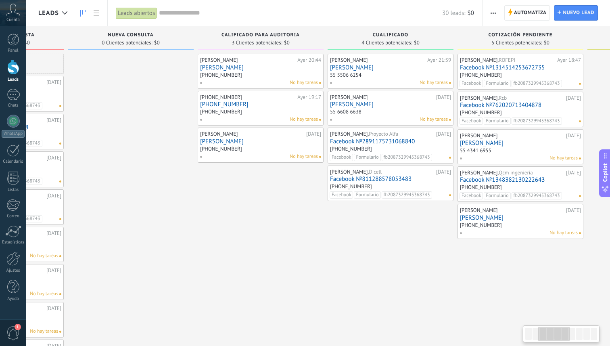
scroll to position [0, 250]
